Goal: Task Accomplishment & Management: Use online tool/utility

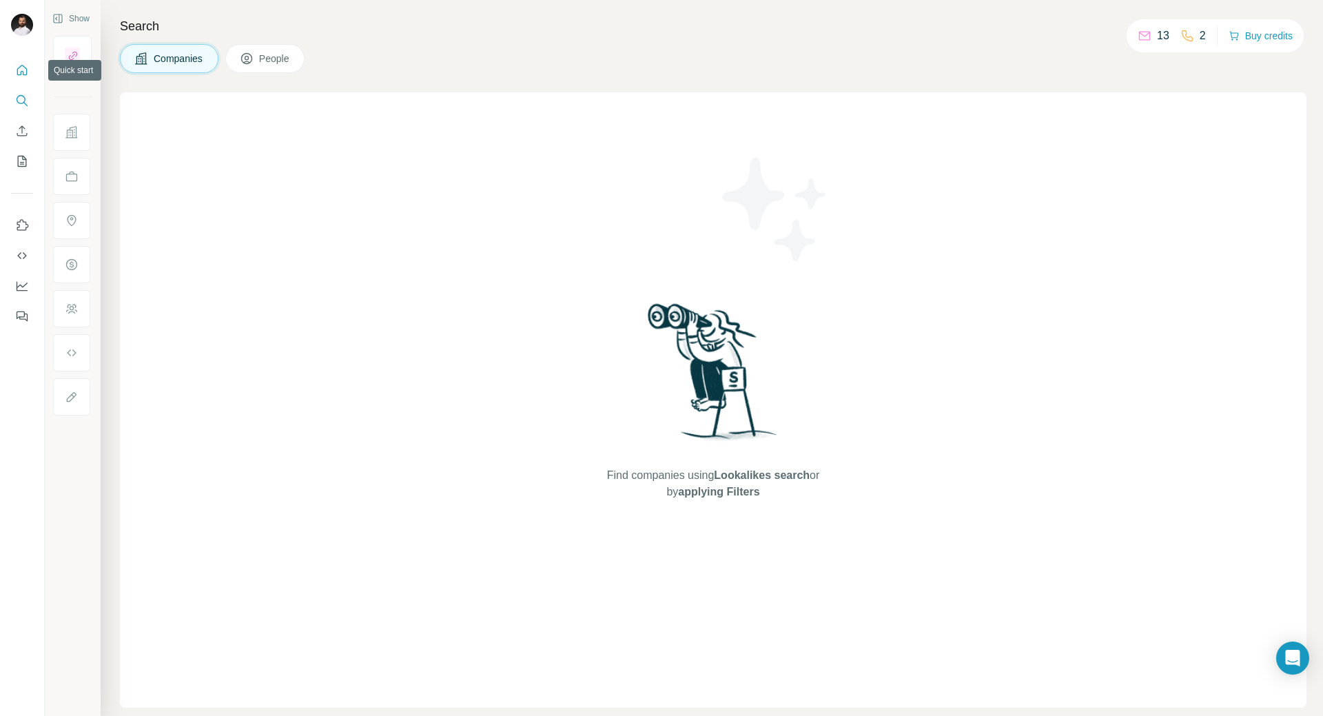
click at [21, 63] on icon "Quick start" at bounding box center [22, 70] width 14 height 14
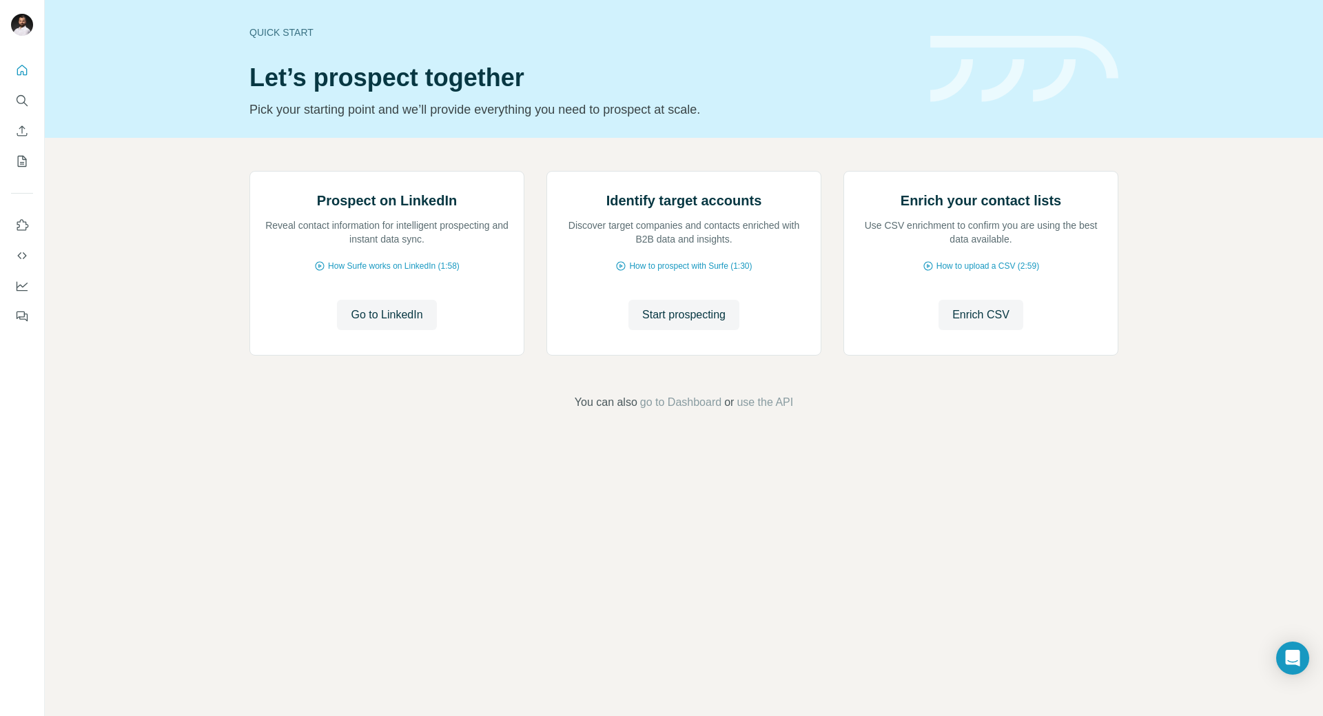
click at [139, 258] on div "Prospect on LinkedIn Reveal contact information for intelligent prospecting and…" at bounding box center [684, 291] width 1278 height 306
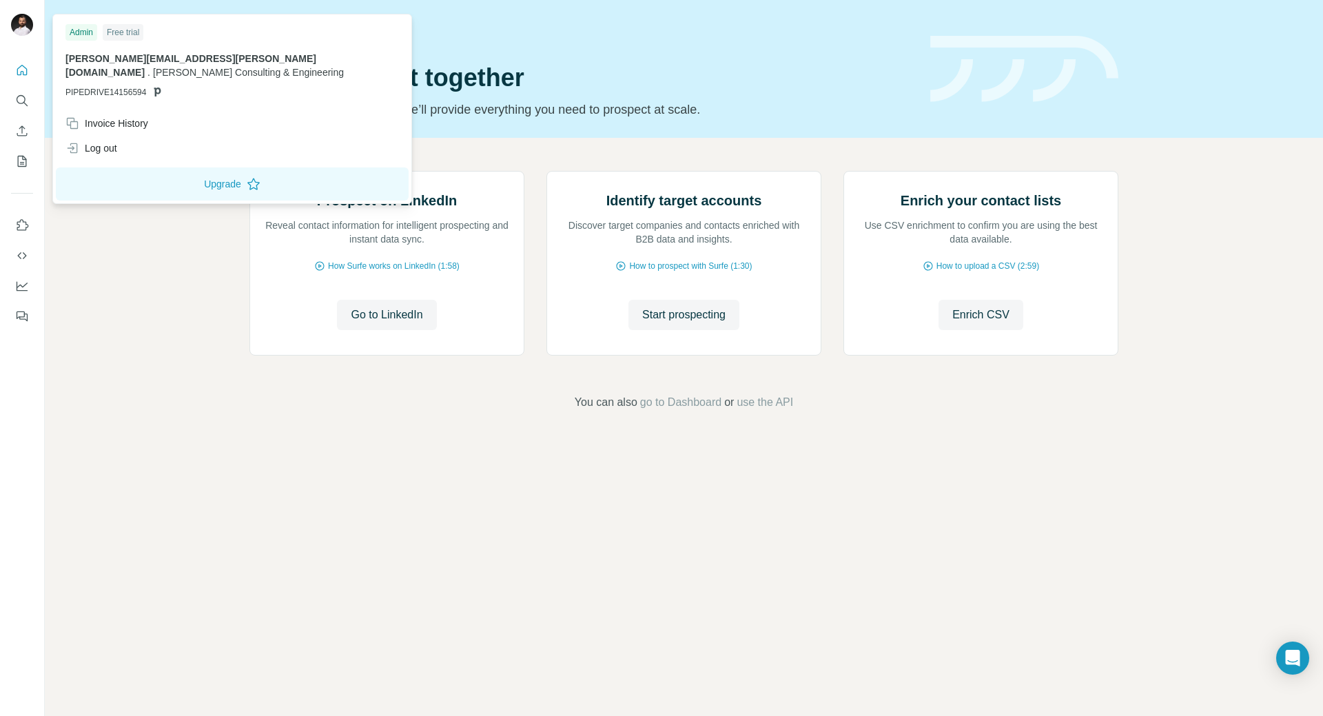
click at [17, 32] on img at bounding box center [22, 25] width 22 height 22
click at [76, 32] on div "Admin" at bounding box center [81, 32] width 32 height 17
click at [114, 255] on div "Prospect on LinkedIn Reveal contact information for intelligent prospecting and…" at bounding box center [684, 291] width 1278 height 306
click at [18, 28] on img at bounding box center [22, 25] width 22 height 22
click at [210, 172] on button "Upgrade" at bounding box center [232, 183] width 353 height 33
